Goal: Find specific page/section: Find specific page/section

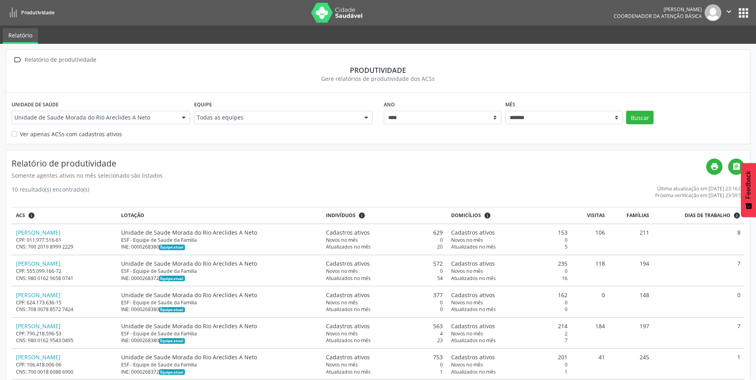
click at [744, 18] on button "apps" at bounding box center [743, 13] width 14 height 14
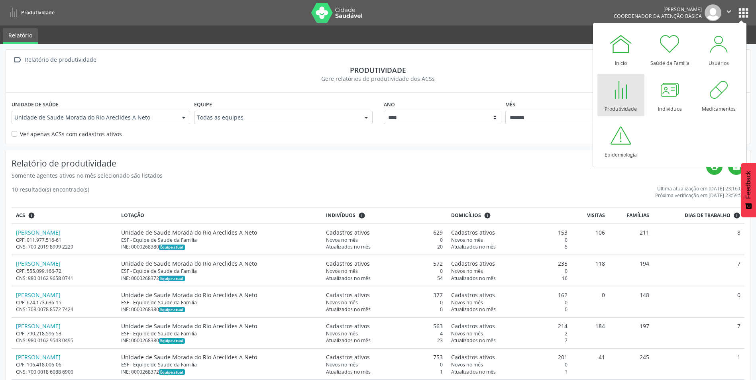
click at [622, 92] on div at bounding box center [621, 90] width 24 height 24
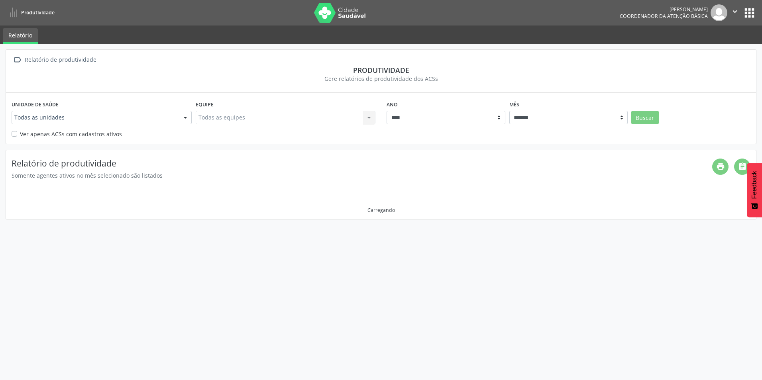
click at [737, 9] on icon "" at bounding box center [734, 11] width 9 height 9
click at [745, 13] on button "apps" at bounding box center [749, 13] width 14 height 14
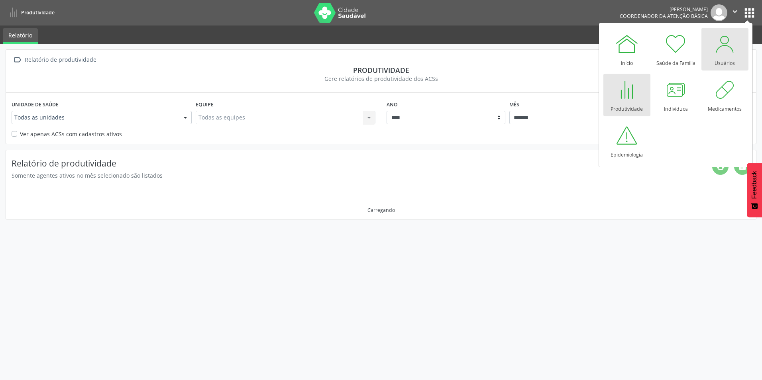
click at [720, 57] on div "Usuários" at bounding box center [724, 61] width 20 height 11
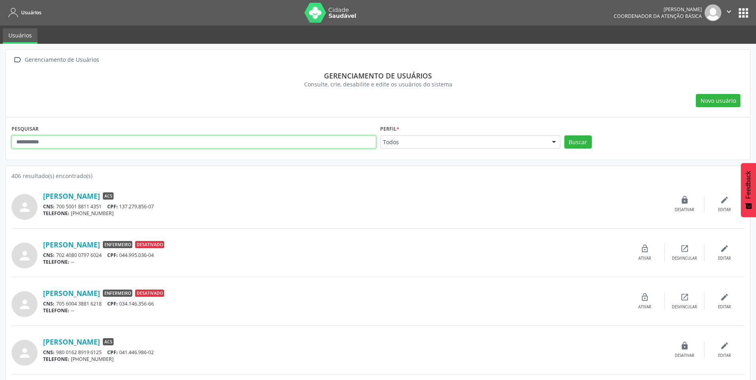
click at [100, 142] on input "text" at bounding box center [194, 142] width 365 height 14
drag, startPoint x: 100, startPoint y: 142, endPoint x: 149, endPoint y: 200, distance: 76.4
type input "**********"
click at [564, 135] on button "Buscar" at bounding box center [577, 142] width 27 height 14
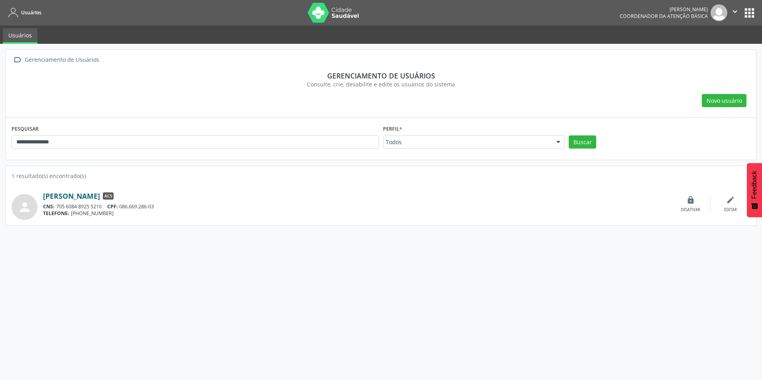
click at [100, 200] on link "[PERSON_NAME]" at bounding box center [71, 196] width 57 height 9
click at [746, 9] on button "apps" at bounding box center [749, 13] width 14 height 14
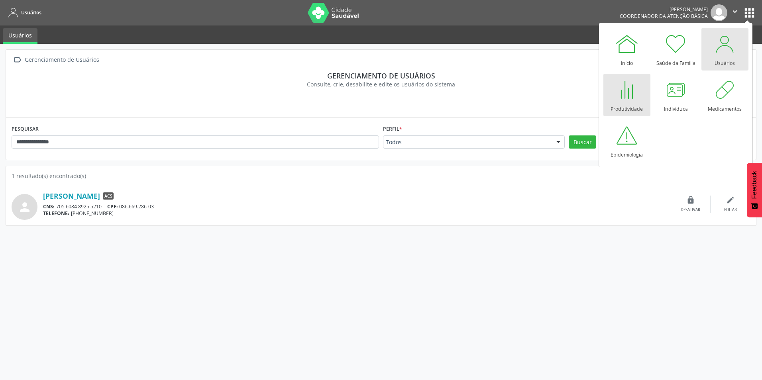
click at [626, 98] on div at bounding box center [627, 90] width 24 height 24
